Goal: Task Accomplishment & Management: Use online tool/utility

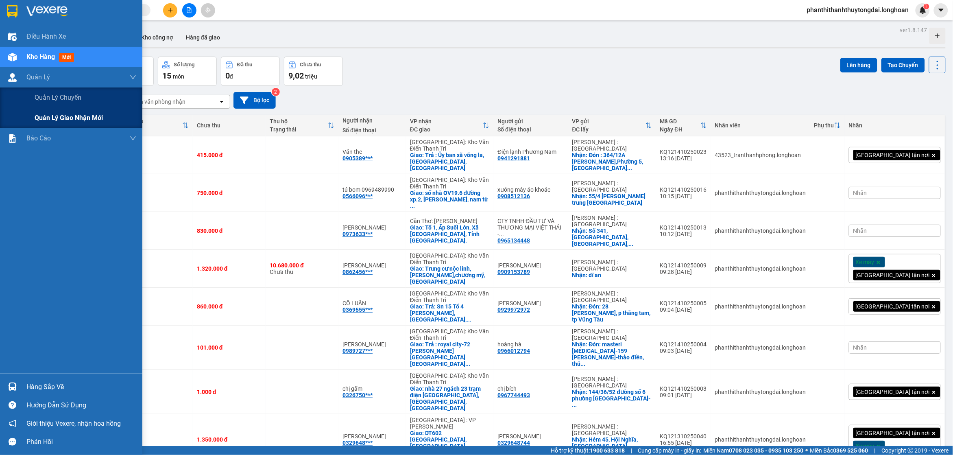
click at [35, 121] on span "Quản lý giao nhận mới" at bounding box center [69, 118] width 68 height 10
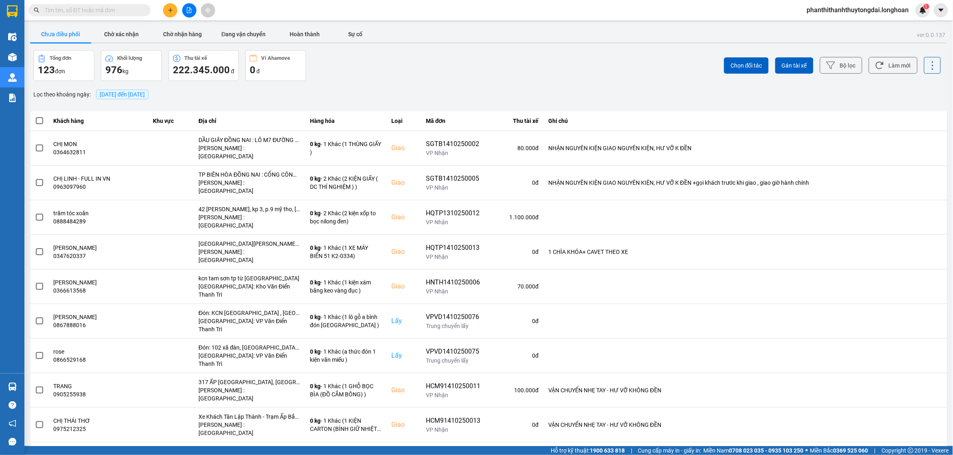
click at [137, 92] on span "[DATE] đến [DATE]" at bounding box center [122, 94] width 45 height 7
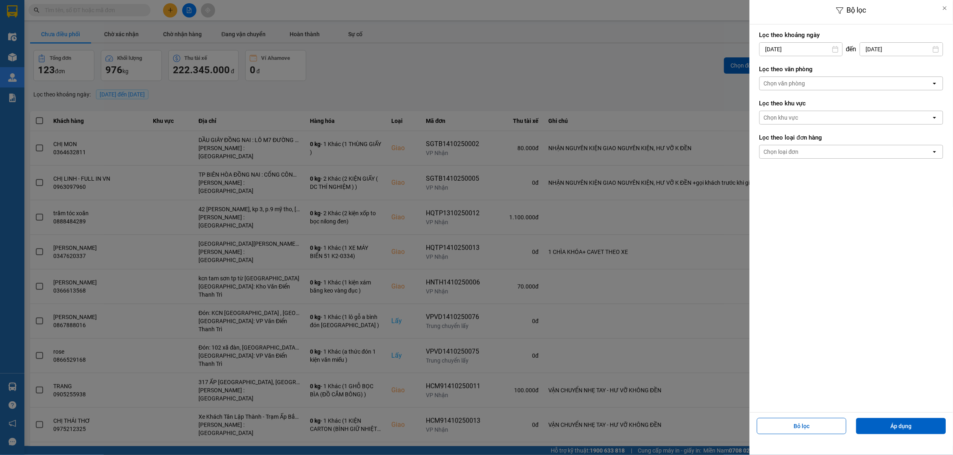
click at [801, 55] on input "[DATE]" at bounding box center [801, 49] width 83 height 13
click at [793, 110] on div "1" at bounding box center [796, 109] width 11 height 10
type input "[DATE]"
click at [793, 159] on div "Chọn loại đơn open" at bounding box center [851, 152] width 184 height 14
click at [792, 154] on div "Chọn loại đơn" at bounding box center [781, 152] width 35 height 8
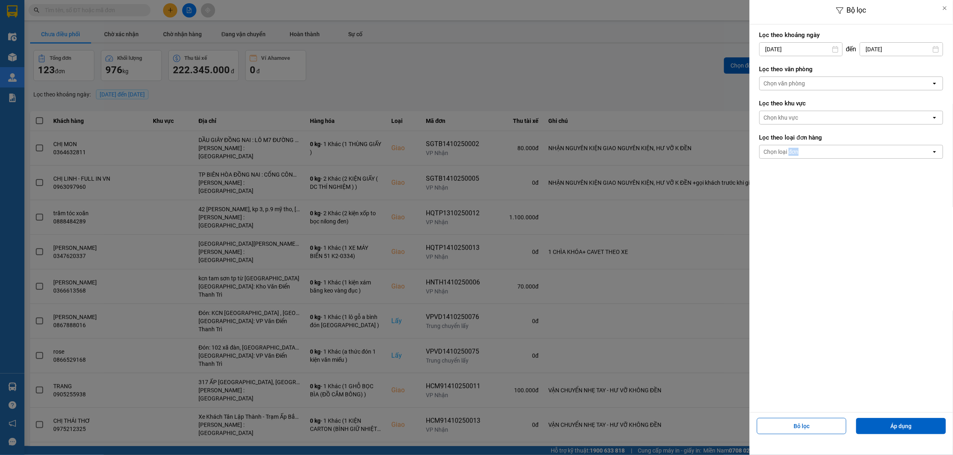
click at [792, 154] on div "Chọn loại đơn" at bounding box center [781, 152] width 35 height 8
click at [789, 168] on div "Lấy" at bounding box center [851, 169] width 184 height 15
click at [805, 82] on div "Chọn văn phòng" at bounding box center [846, 83] width 172 height 13
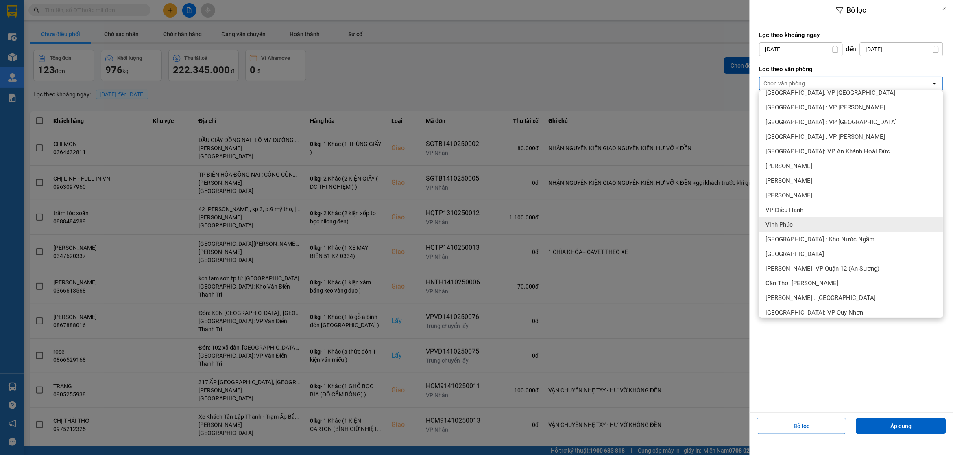
scroll to position [254, 0]
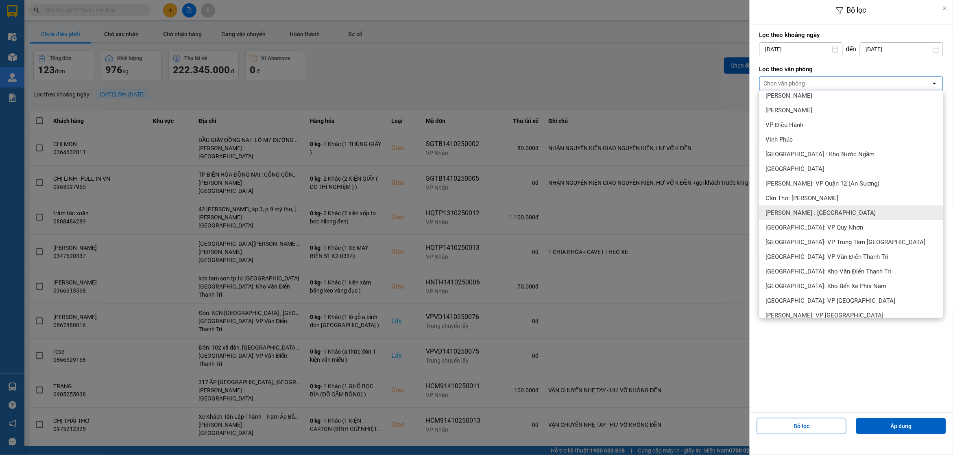
click at [812, 213] on span "[PERSON_NAME] : [GEOGRAPHIC_DATA]" at bounding box center [821, 213] width 110 height 8
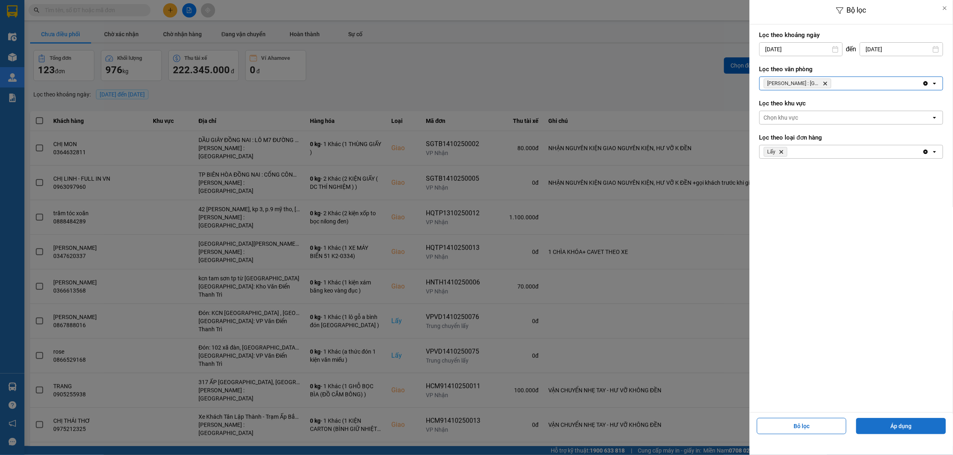
click at [902, 424] on button "Áp dụng" at bounding box center [901, 426] width 90 height 16
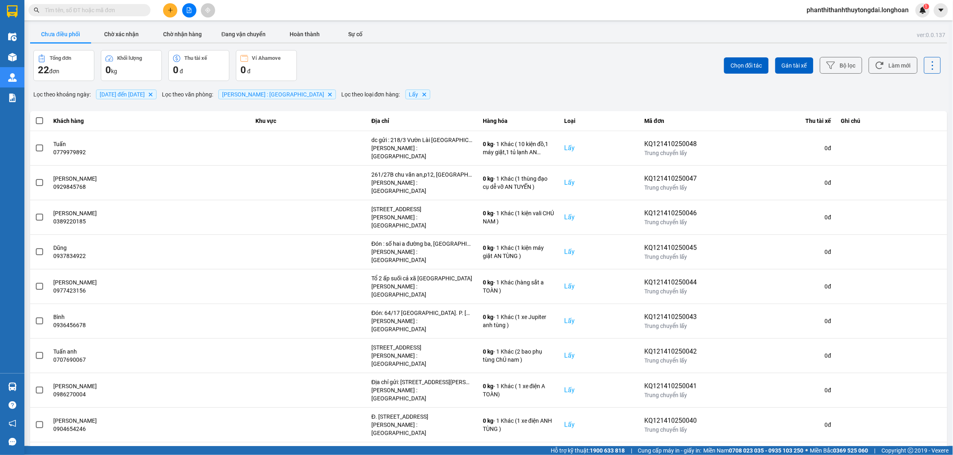
click at [920, 405] on div "100 / trang" at bounding box center [926, 402] width 30 height 8
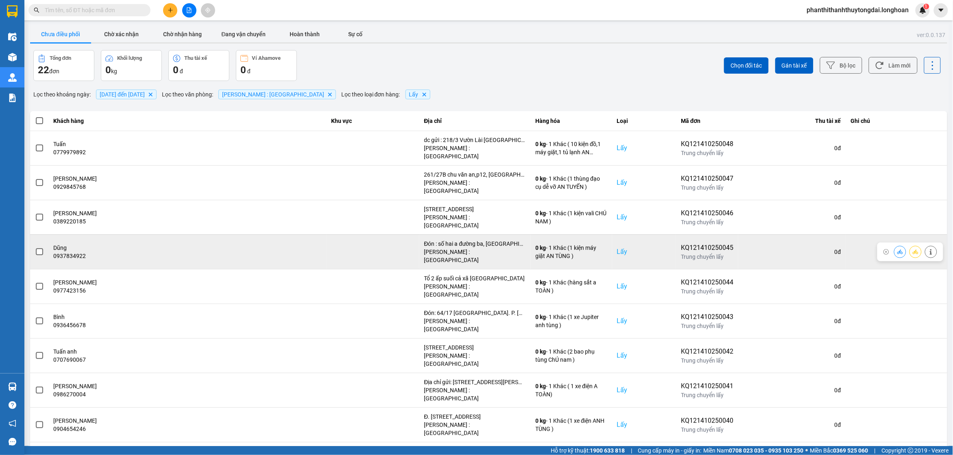
click at [37, 248] on span at bounding box center [39, 251] width 7 height 7
click at [35, 247] on input "checkbox" at bounding box center [35, 247] width 0 height 0
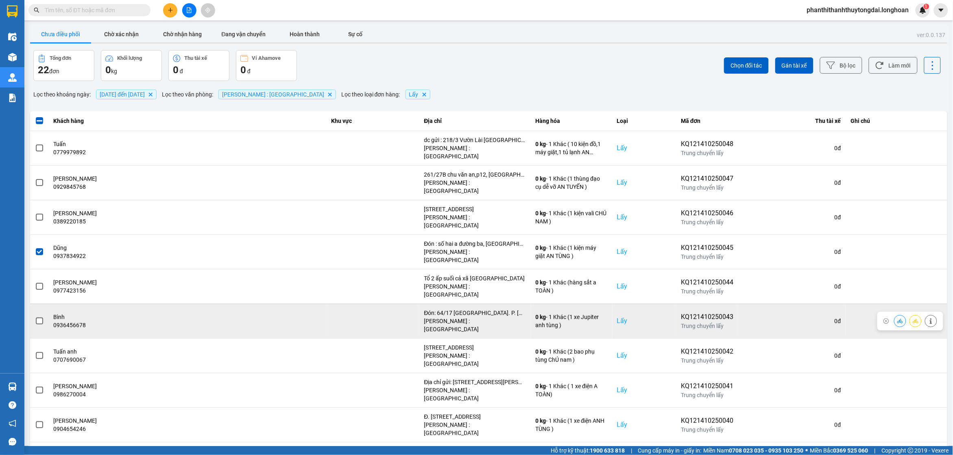
click at [39, 317] on span at bounding box center [39, 320] width 7 height 7
click at [35, 316] on input "checkbox" at bounding box center [35, 316] width 0 height 0
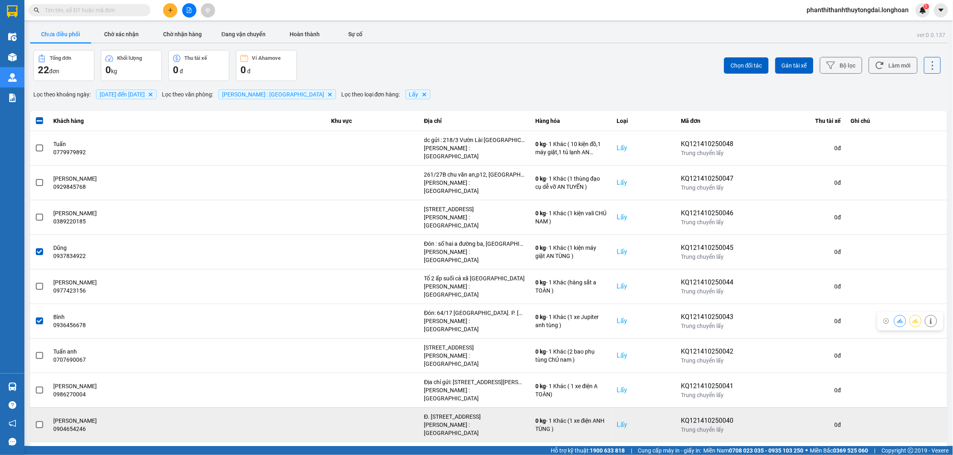
scroll to position [85, 0]
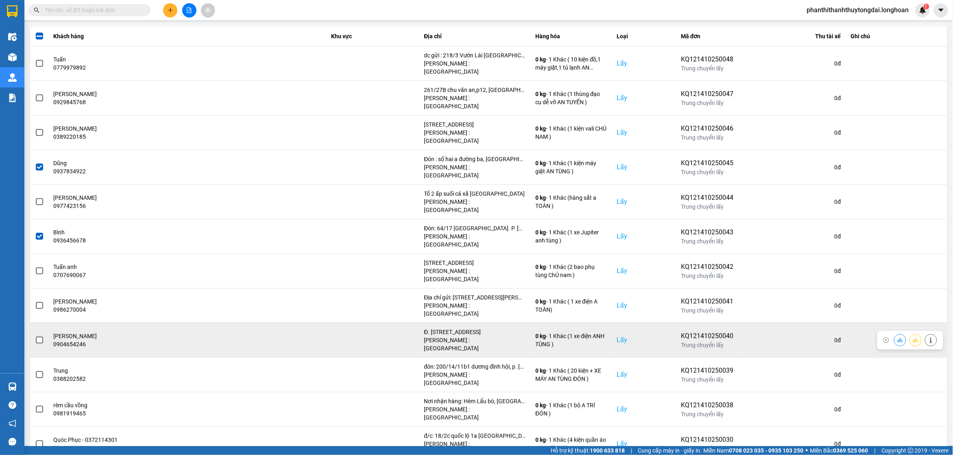
click at [37, 336] on label at bounding box center [39, 340] width 9 height 9
click at [35, 336] on input "checkbox" at bounding box center [35, 336] width 0 height 0
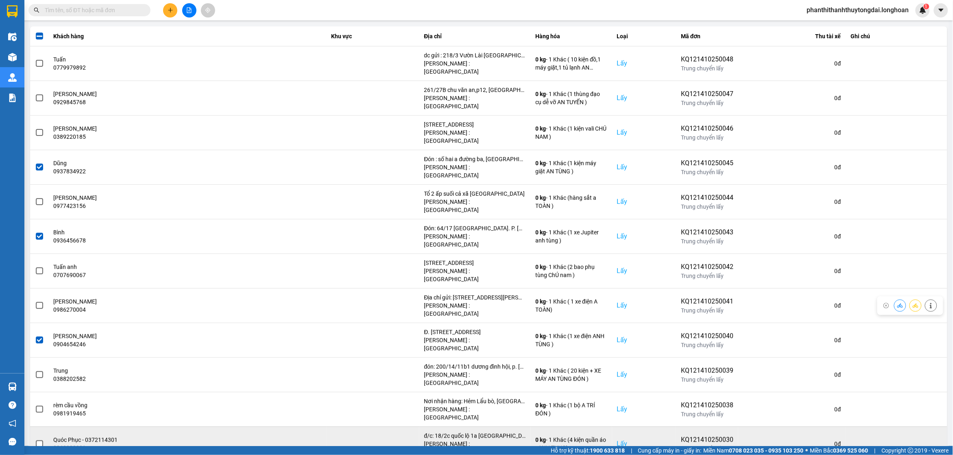
scroll to position [169, 0]
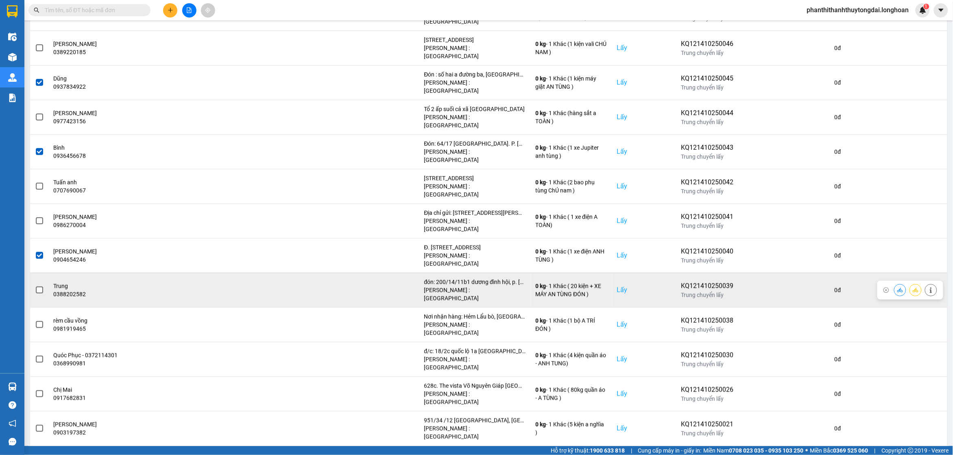
click at [35, 286] on label at bounding box center [39, 290] width 9 height 9
click at [35, 286] on input "checkbox" at bounding box center [35, 286] width 0 height 0
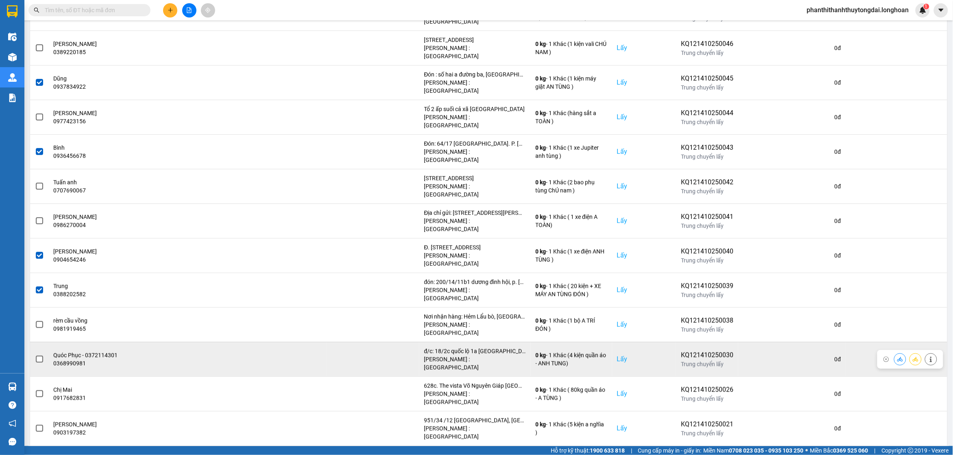
click at [42, 355] on span at bounding box center [39, 358] width 7 height 7
click at [35, 355] on input "checkbox" at bounding box center [35, 355] width 0 height 0
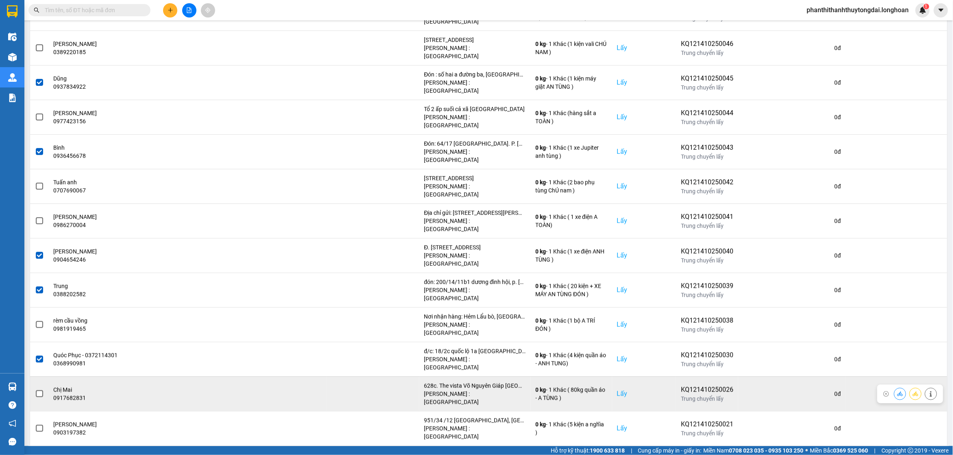
click at [39, 390] on span at bounding box center [39, 393] width 7 height 7
click at [35, 389] on input "checkbox" at bounding box center [35, 389] width 0 height 0
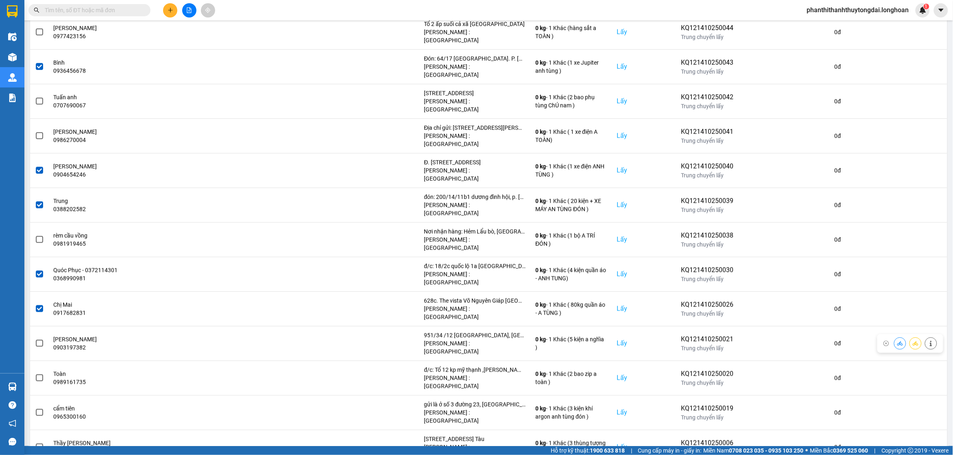
scroll to position [323, 0]
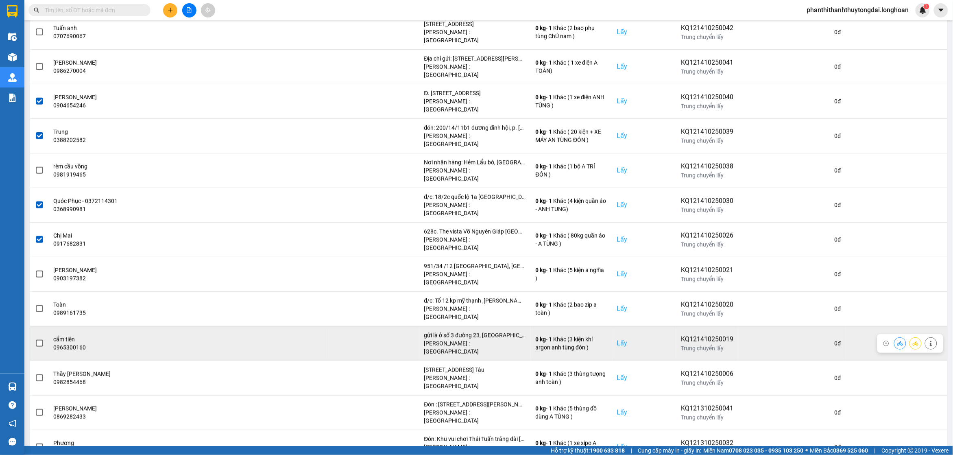
click at [41, 340] on span at bounding box center [39, 343] width 7 height 7
click at [35, 339] on input "checkbox" at bounding box center [35, 339] width 0 height 0
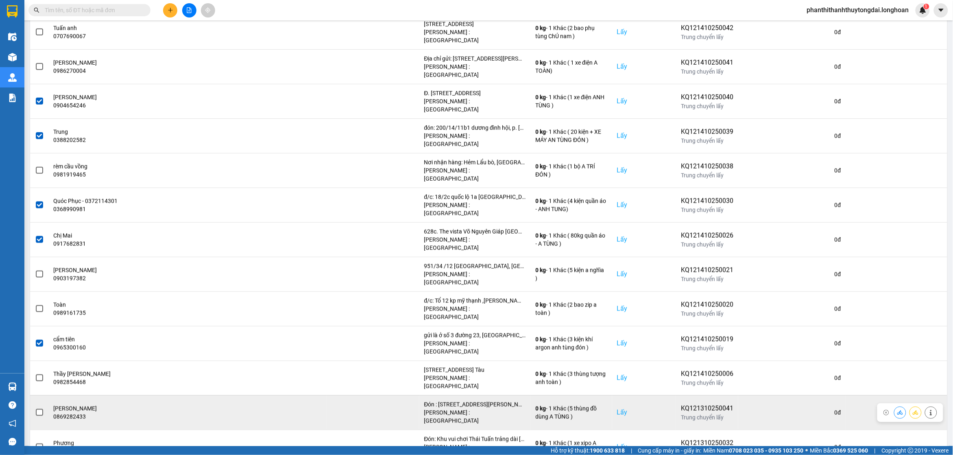
click at [36, 409] on span at bounding box center [39, 412] width 7 height 7
click at [35, 408] on input "checkbox" at bounding box center [35, 408] width 0 height 0
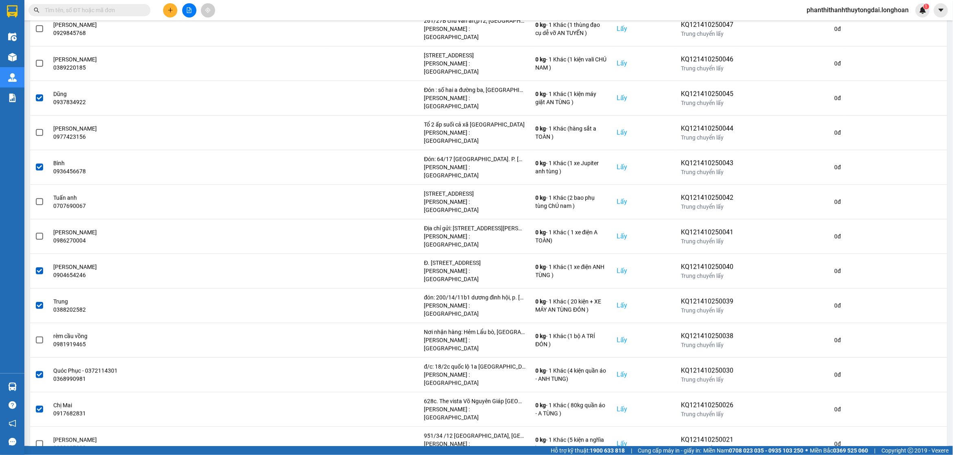
scroll to position [0, 0]
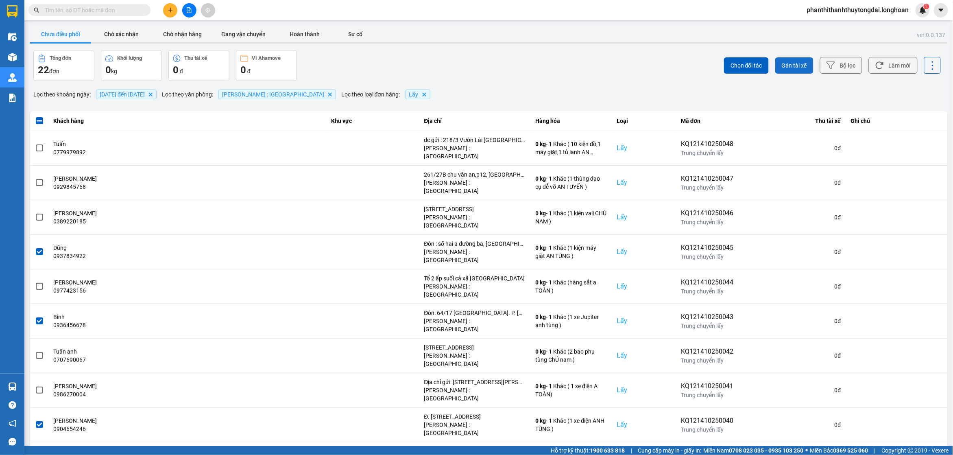
click at [795, 66] on span "Gán tài xế" at bounding box center [794, 65] width 25 height 8
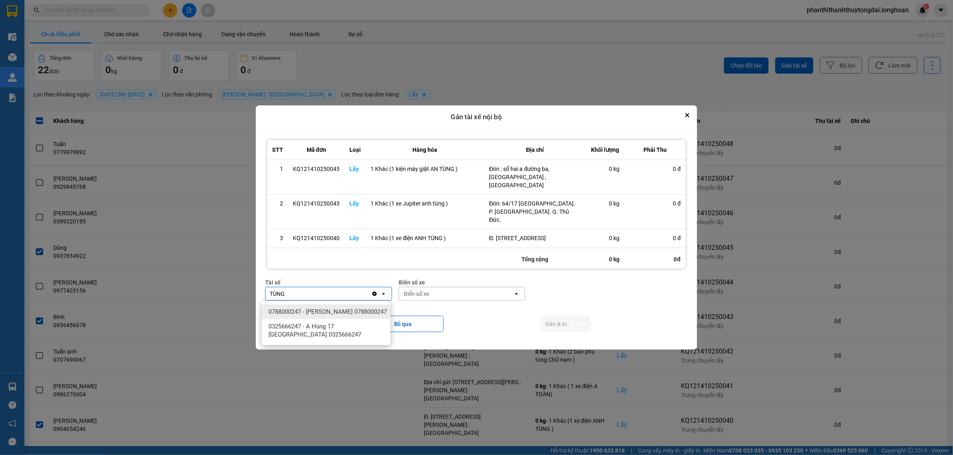
type input "TÙNG"
click at [336, 316] on span "0788000247 - [PERSON_NAME] 0788000247" at bounding box center [327, 311] width 118 height 8
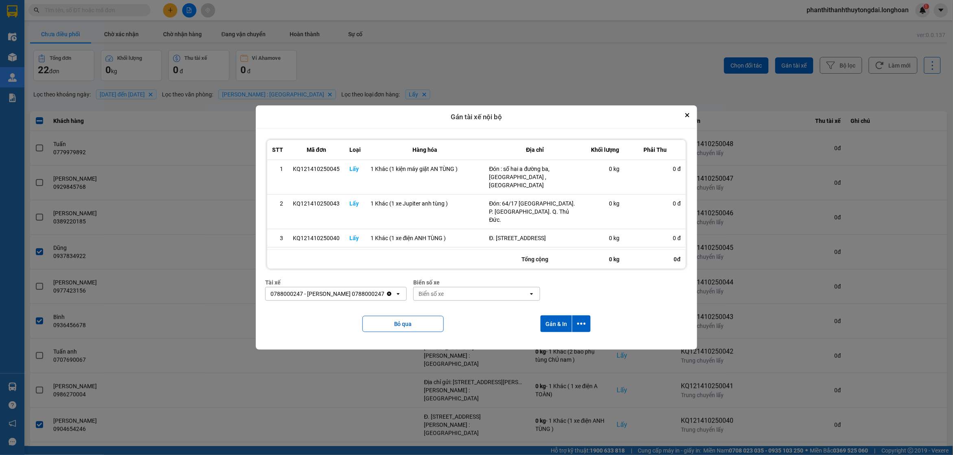
click at [528, 294] on div "Biển số xe" at bounding box center [471, 293] width 114 height 13
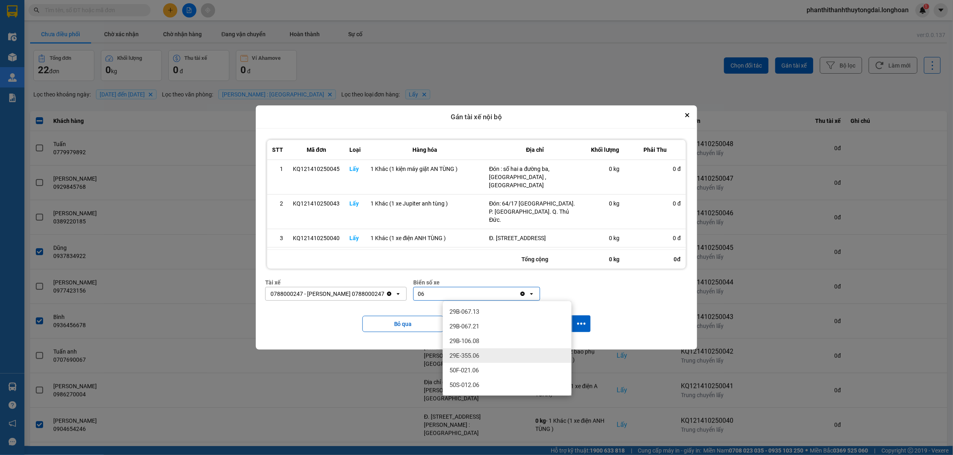
type input "06"
click at [472, 354] on span "29E-355.06" at bounding box center [464, 355] width 30 height 8
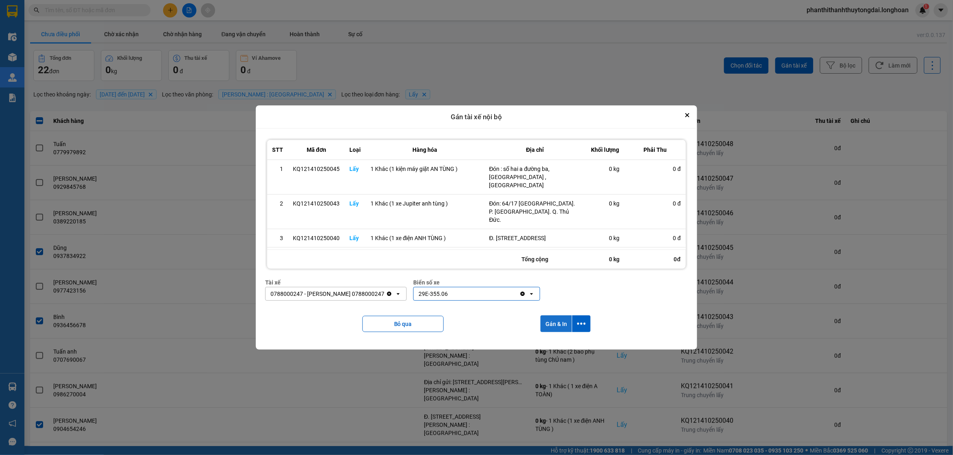
click at [568, 326] on button "Gán & In" at bounding box center [556, 323] width 31 height 17
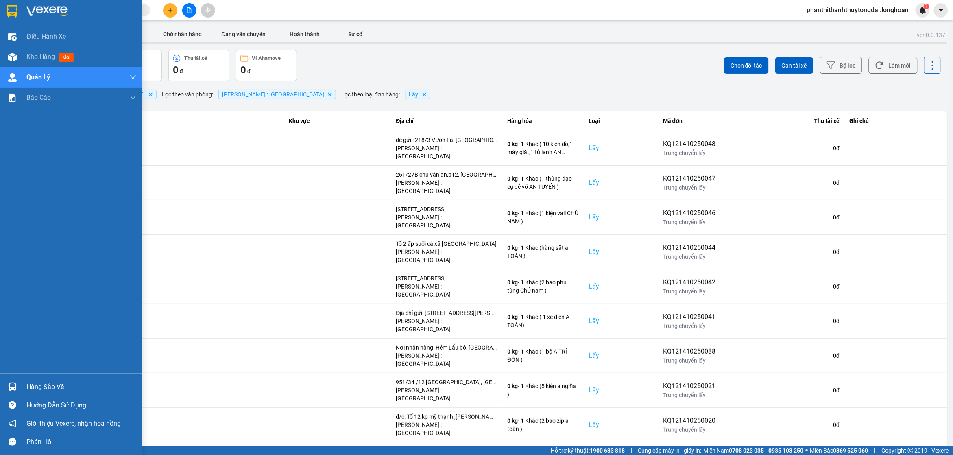
click at [3, 11] on div at bounding box center [71, 13] width 142 height 26
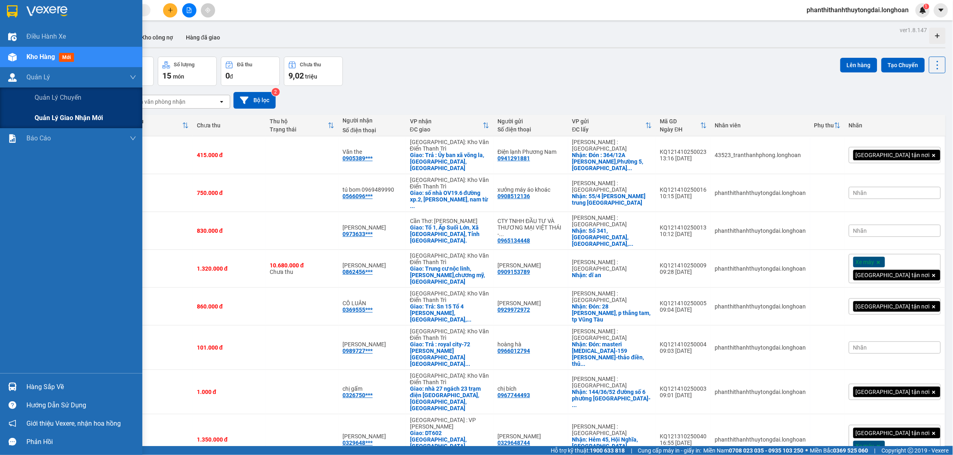
click at [39, 120] on span "Quản lý giao nhận mới" at bounding box center [69, 118] width 68 height 10
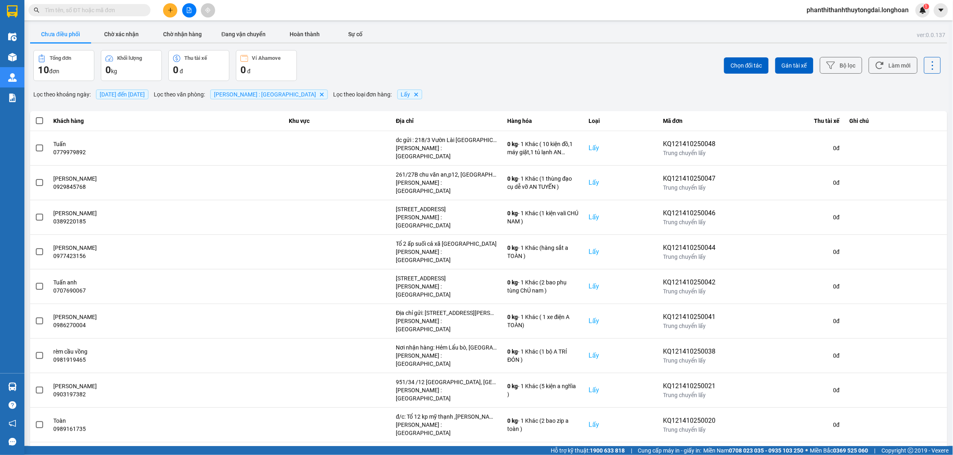
click at [230, 42] on div at bounding box center [488, 42] width 917 height 1
click at [239, 32] on button "Đang vận chuyển" at bounding box center [243, 34] width 61 height 16
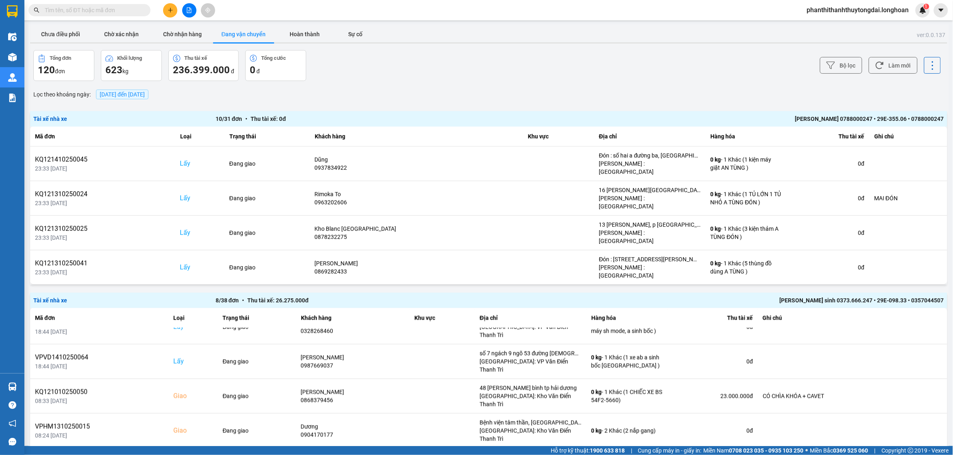
click at [133, 91] on span "[DATE] đến [DATE]" at bounding box center [122, 94] width 45 height 7
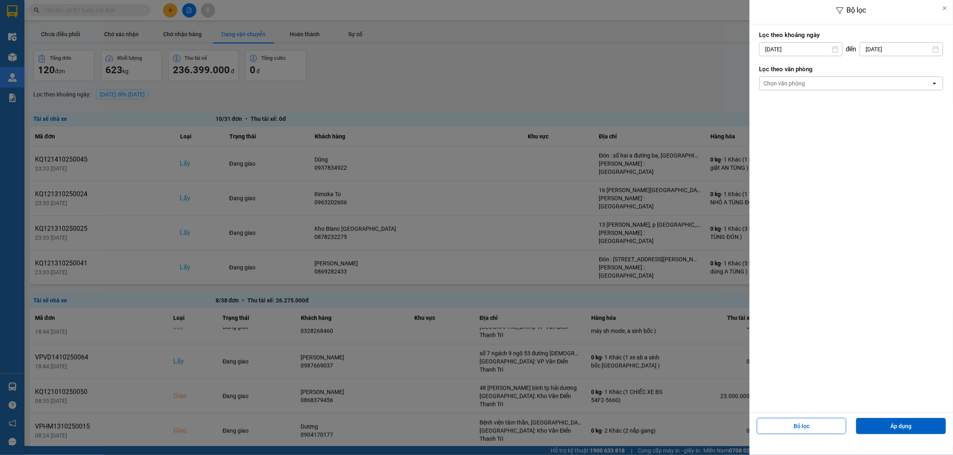
click at [794, 48] on input "[DATE]" at bounding box center [801, 49] width 83 height 13
click at [793, 99] on div "1 2 3 4 5 6 7 8 9 10 11 12 13 14 15 16 17 18 19 20 21 22 23 24 25 26 27 28 29 3…" at bounding box center [813, 145] width 127 height 98
click at [798, 105] on div "1" at bounding box center [796, 109] width 11 height 10
type input "[DATE]"
click at [887, 427] on button "Áp dụng" at bounding box center [901, 426] width 90 height 16
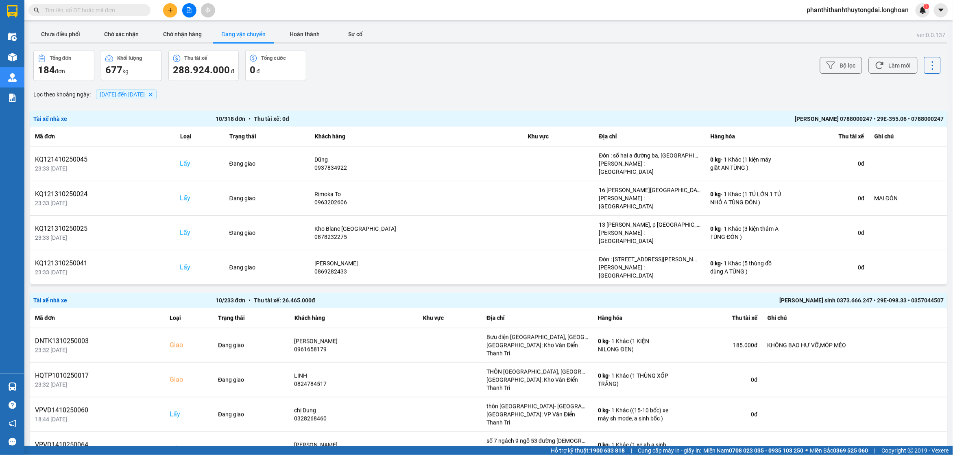
click at [266, 113] on div "Tài xế nhà xe 10 / 318 đơn • Thu tài xế: 0 đ [PERSON_NAME] 0788000247 • 29E-355…" at bounding box center [488, 118] width 917 height 15
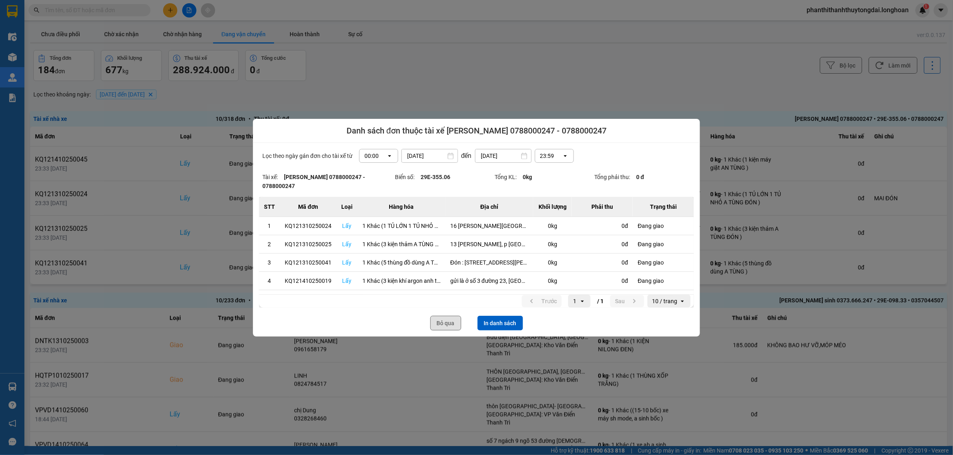
click at [444, 320] on button "Bỏ qua" at bounding box center [445, 323] width 31 height 15
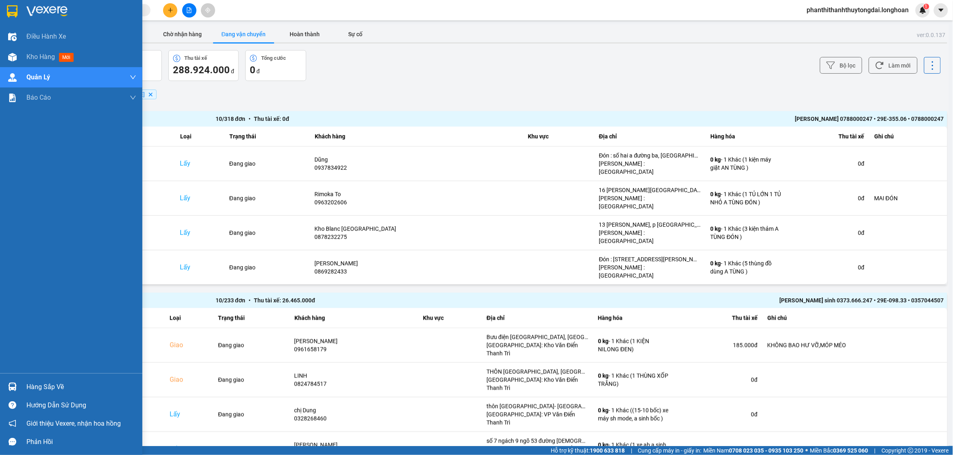
click at [8, 14] on img at bounding box center [12, 11] width 11 height 12
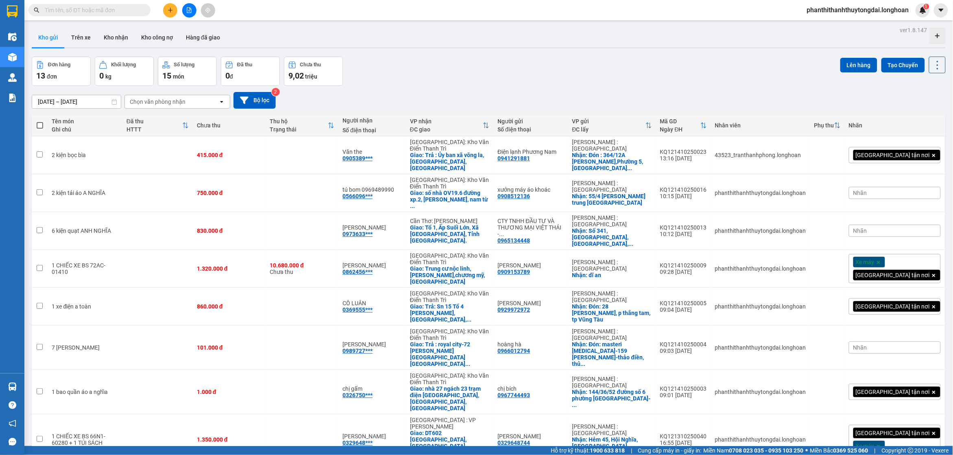
click at [484, 75] on div "Đơn hàng 13 đơn Khối lượng 0 kg Số lượng 15 món Đã thu 0 đ Chưa thu 9,02 triệu …" at bounding box center [489, 71] width 914 height 29
